Goal: Task Accomplishment & Management: Manage account settings

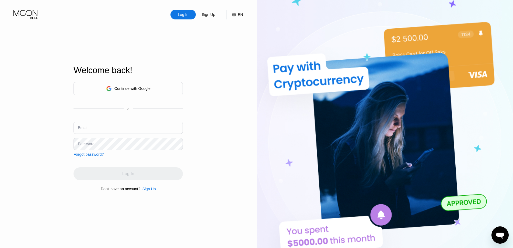
type input "[EMAIL_ADDRESS][DOMAIN_NAME]"
click at [130, 128] on input "[EMAIL_ADDRESS][DOMAIN_NAME]" at bounding box center [128, 128] width 109 height 12
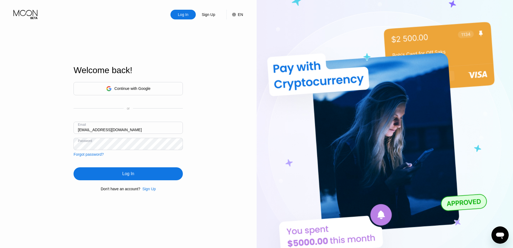
click at [139, 68] on div "Welcome back!" at bounding box center [128, 70] width 109 height 10
click at [132, 85] on div "Continue with Google" at bounding box center [128, 88] width 44 height 8
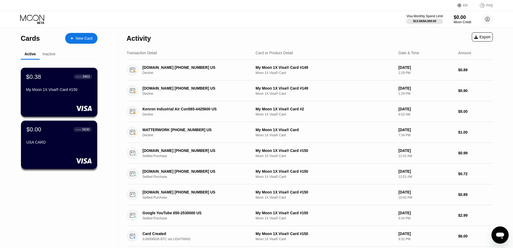
click at [79, 88] on div "$0.38 ● ● ● ● 3963 My Moon 1X Visa® Card #150" at bounding box center [59, 83] width 66 height 21
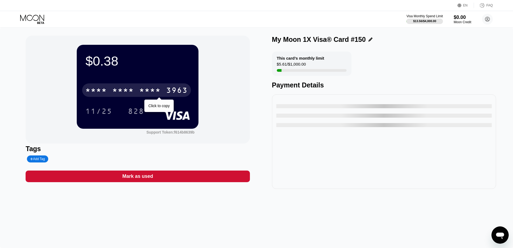
click at [126, 91] on div "* * * *" at bounding box center [123, 91] width 22 height 9
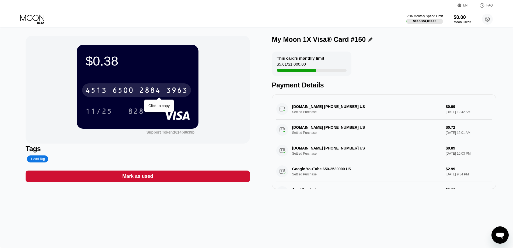
click at [141, 95] on div "2884" at bounding box center [150, 91] width 22 height 9
